Goal: Transaction & Acquisition: Purchase product/service

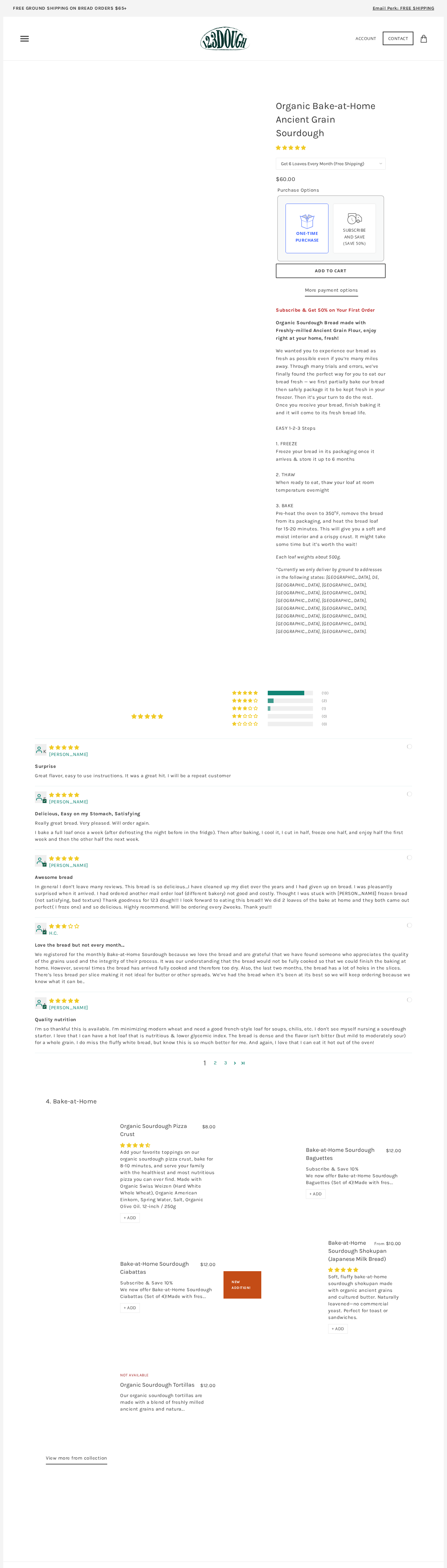
select select "Get 6 Loaves Every Month (Free Shipping)"
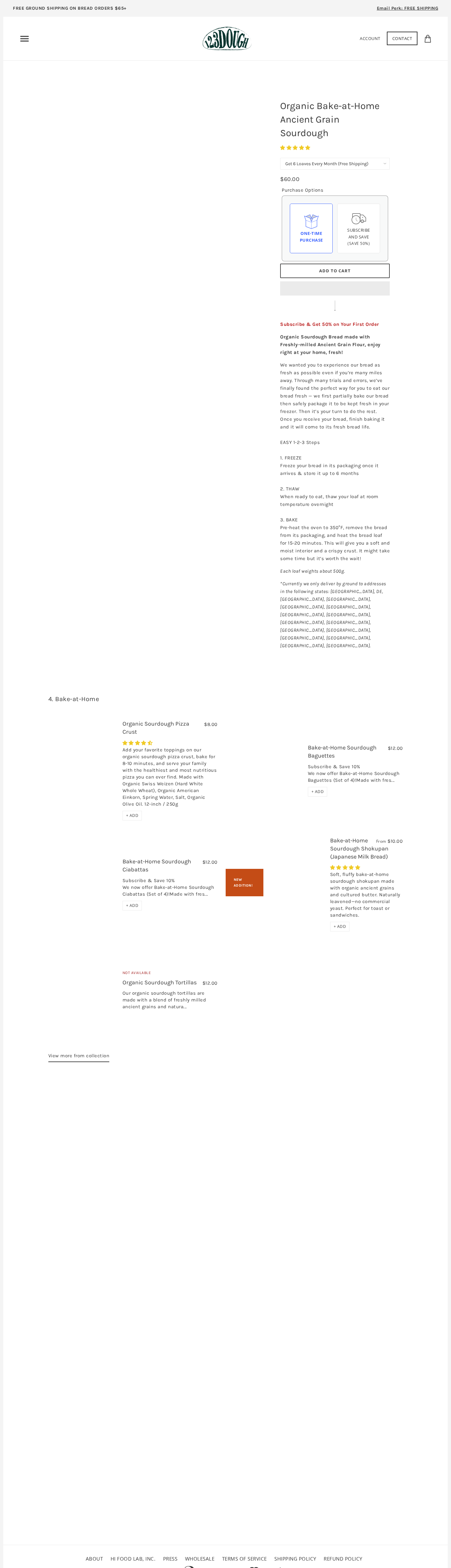
select select "Get 6 Loaves Every Month (Free Shipping)"
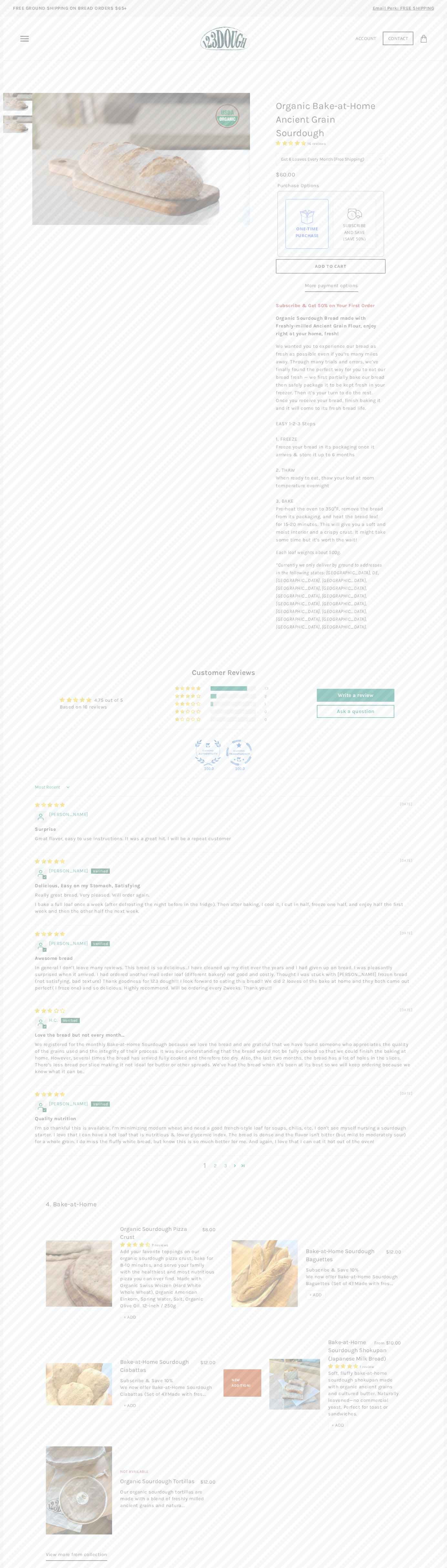
click at [331, 266] on span "Add to Cart" at bounding box center [330, 266] width 32 height 6
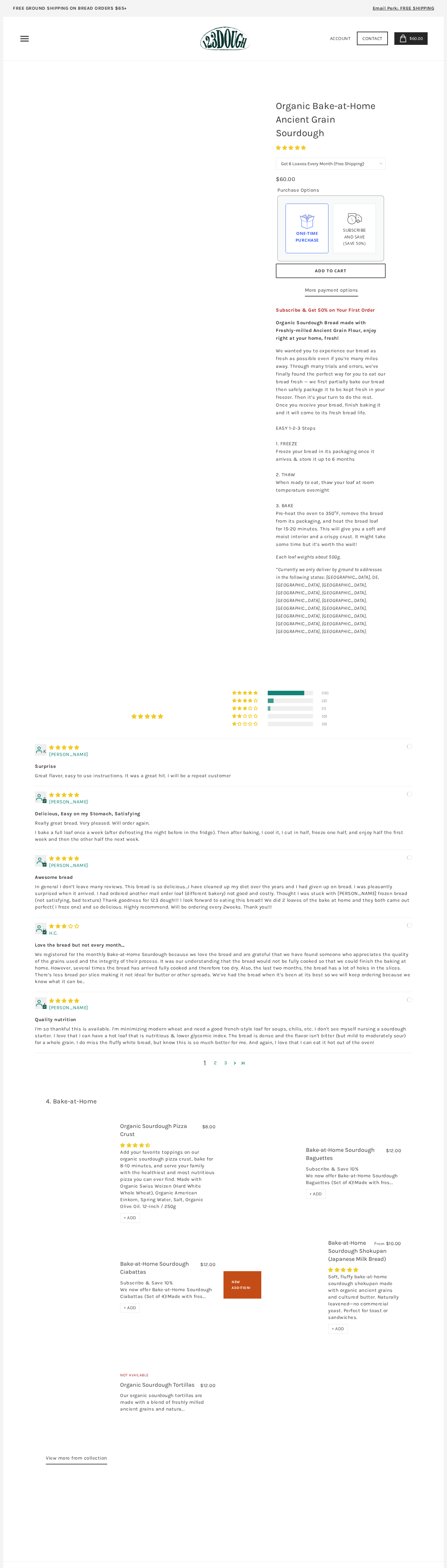
select select "Get 6 Loaves Every Month (Free Shipping)"
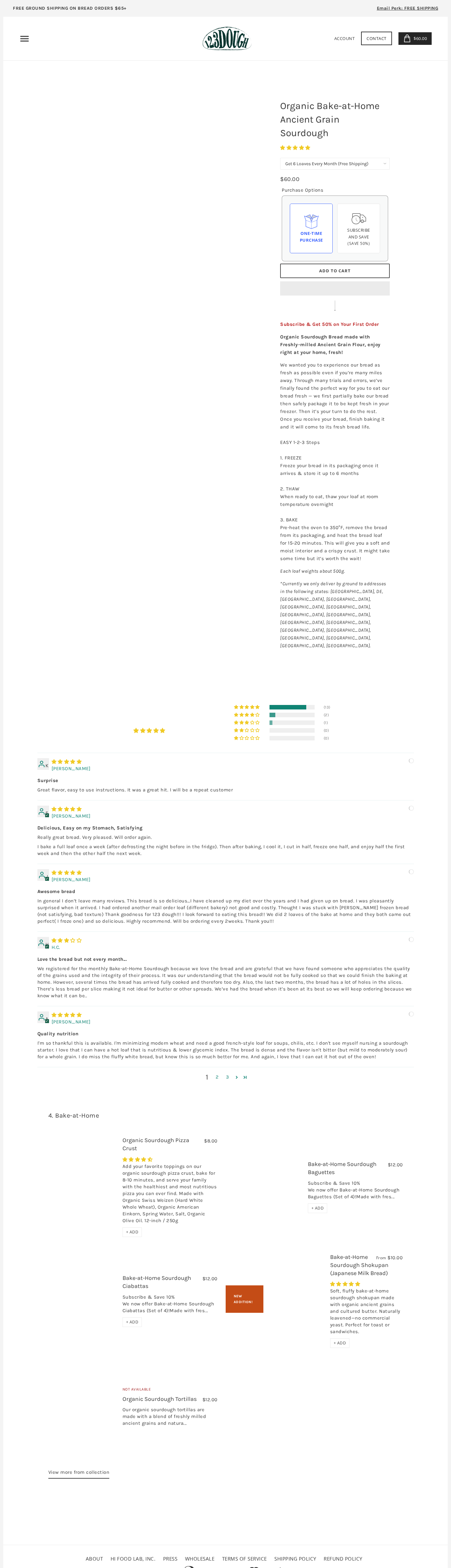
select select "Get 6 Loaves Every Month (Free Shipping)"
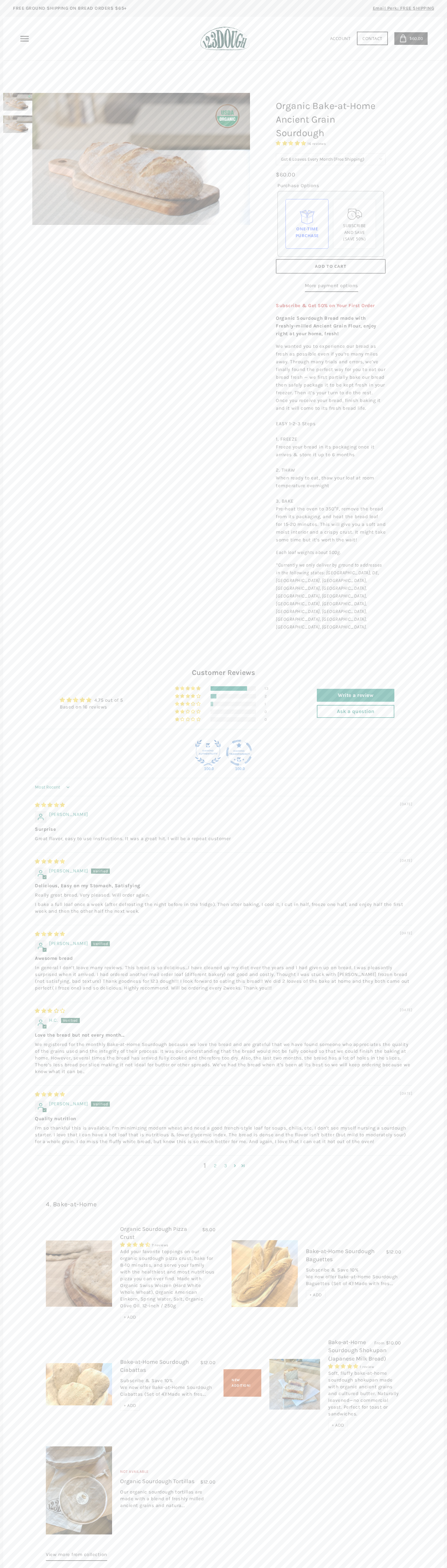
click at [403, 39] on icon at bounding box center [403, 39] width 8 height 8
